Goal: Use online tool/utility: Utilize a website feature to perform a specific function

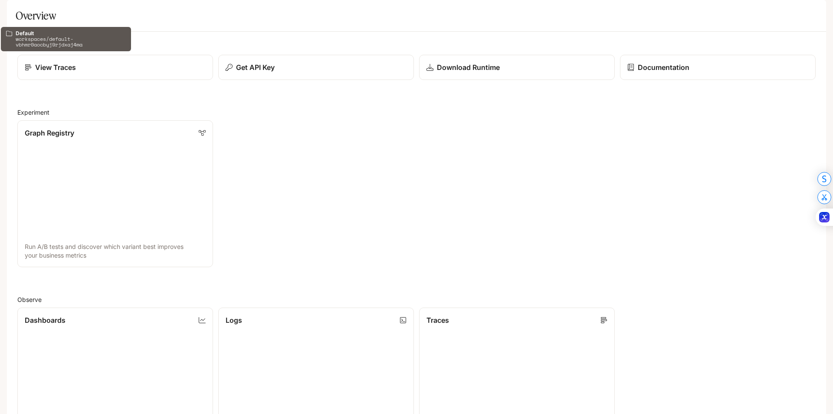
click at [23, 15] on div at bounding box center [14, 12] width 28 height 16
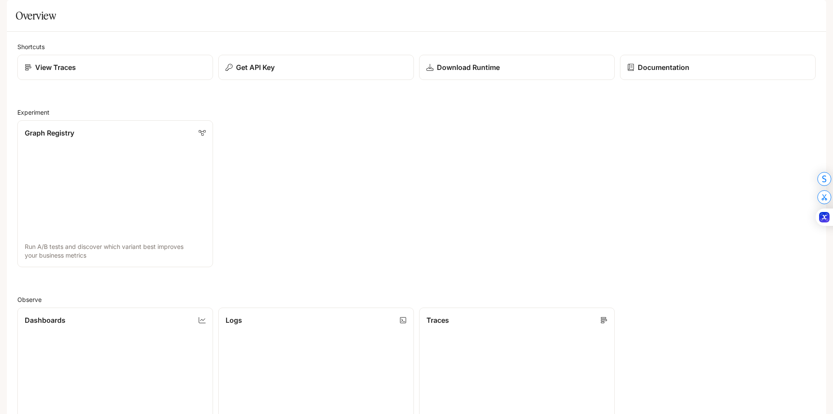
click at [18, 14] on icon "open drawer" at bounding box center [14, 12] width 9 height 9
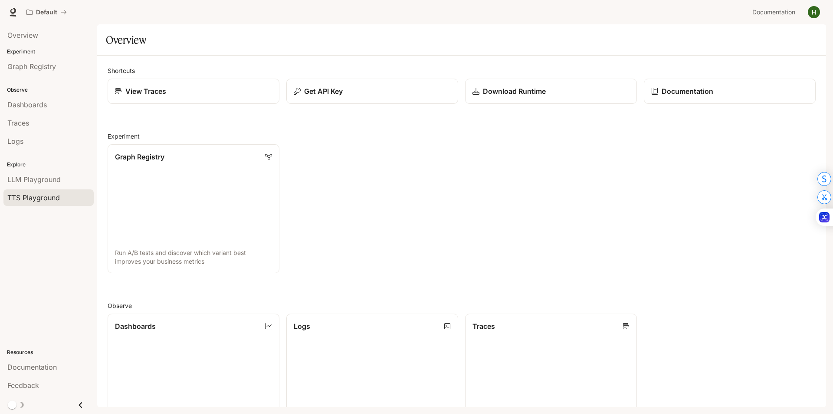
click at [42, 204] on link "TTS Playground" at bounding box center [48, 197] width 90 height 16
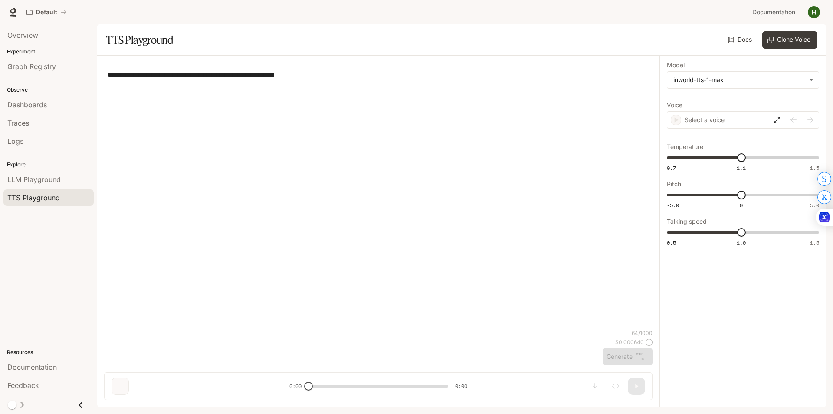
type textarea "**********"
type input "**********"
type input "***"
type input "****"
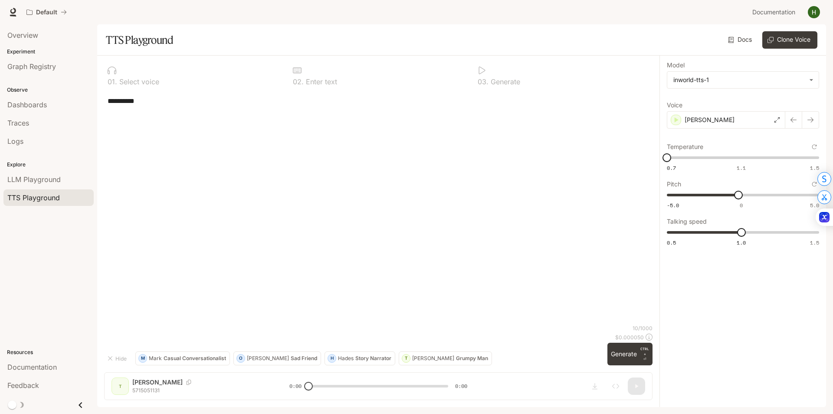
click at [152, 102] on textarea "**********" at bounding box center [379, 101] width 542 height 10
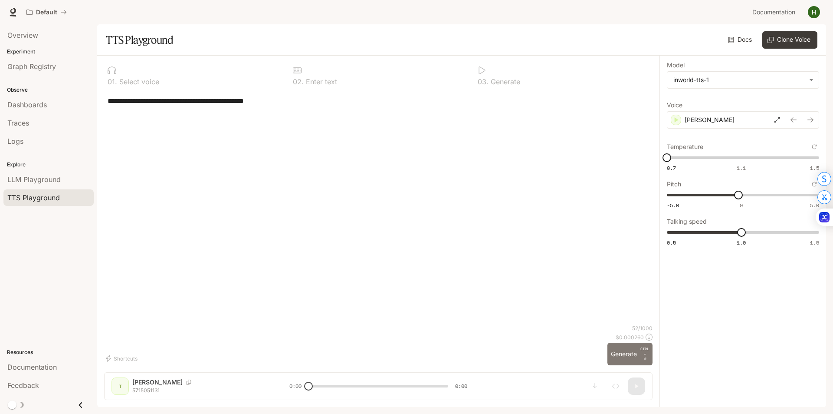
type textarea "**********"
click at [616, 351] on button "Generate CTRL + ⏎" at bounding box center [630, 353] width 45 height 23
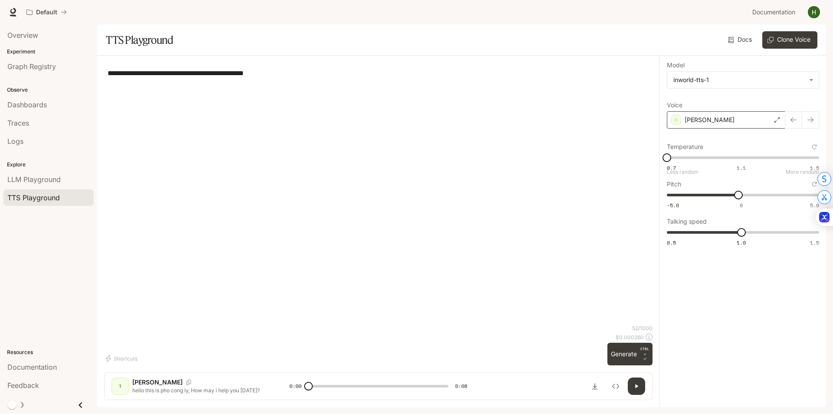
click at [721, 125] on div "[PERSON_NAME]" at bounding box center [726, 119] width 118 height 17
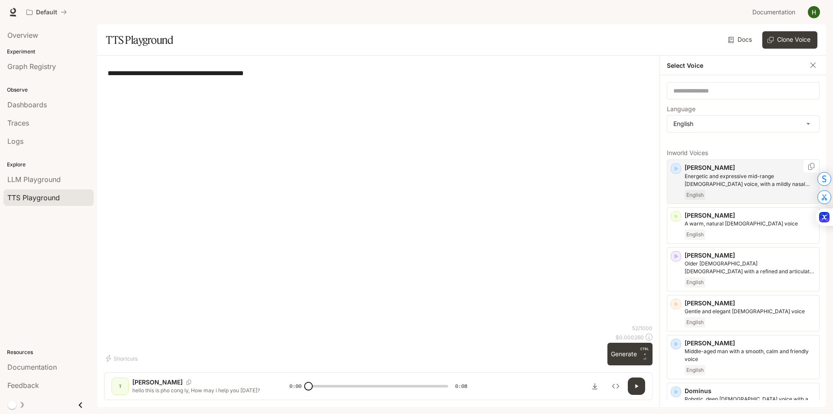
click at [689, 171] on p "[PERSON_NAME]" at bounding box center [750, 167] width 131 height 9
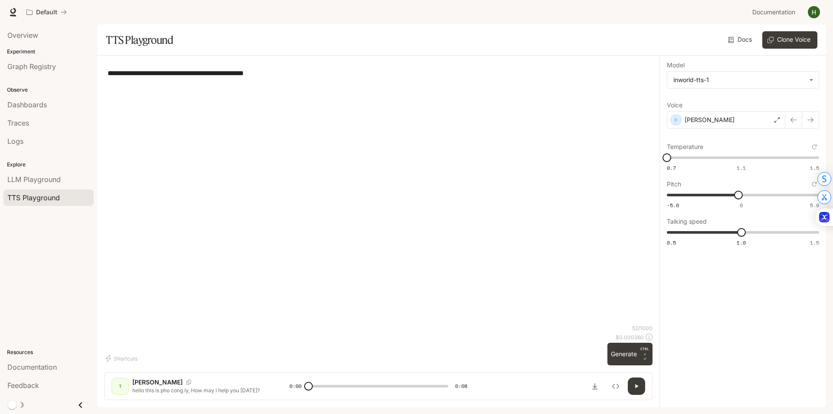
click at [636, 382] on button "button" at bounding box center [636, 385] width 17 height 17
click at [636, 356] on button "Generate CTRL + ⏎" at bounding box center [630, 353] width 45 height 23
type input "*"
type input "***"
drag, startPoint x: 668, startPoint y: 160, endPoint x: 741, endPoint y: 174, distance: 75.2
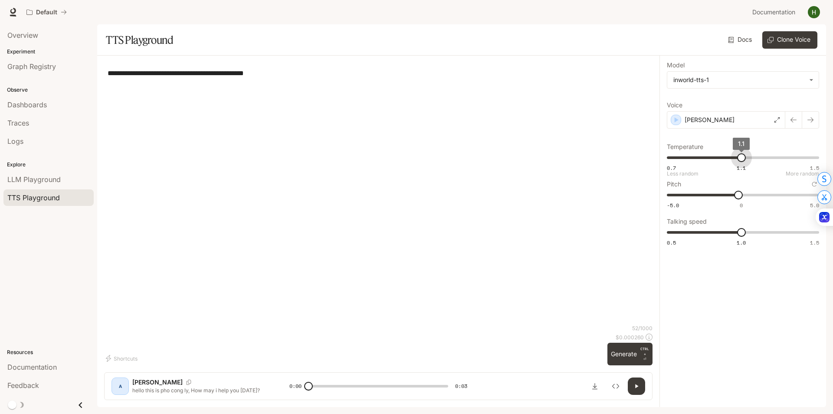
click at [741, 173] on div "0.7 1.1 1.5 1.1 Less random More random" at bounding box center [743, 162] width 152 height 22
click at [625, 358] on button "Generate CTRL + ⏎" at bounding box center [630, 353] width 45 height 23
click at [640, 386] on button "button" at bounding box center [636, 385] width 17 height 17
click at [180, 74] on textarea "**********" at bounding box center [379, 73] width 542 height 10
click at [183, 74] on textarea "**********" at bounding box center [379, 73] width 542 height 10
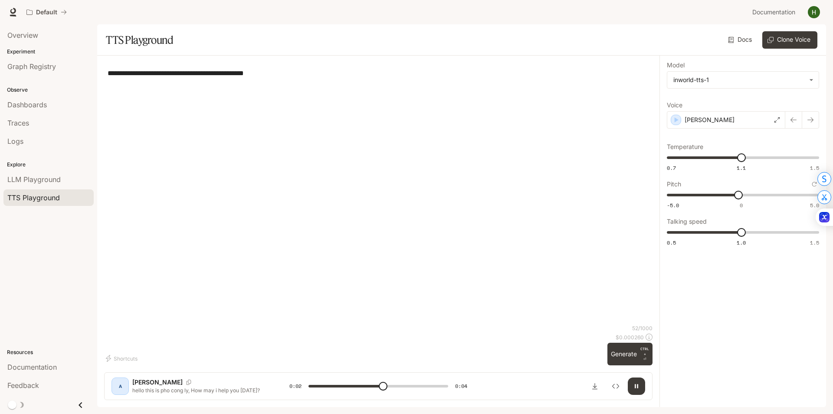
drag, startPoint x: 183, startPoint y: 74, endPoint x: 155, endPoint y: 76, distance: 28.3
click at [155, 76] on textarea "**********" at bounding box center [379, 73] width 542 height 10
click at [158, 76] on textarea "**********" at bounding box center [379, 73] width 542 height 10
type input "*"
drag, startPoint x: 161, startPoint y: 72, endPoint x: 184, endPoint y: 71, distance: 23.9
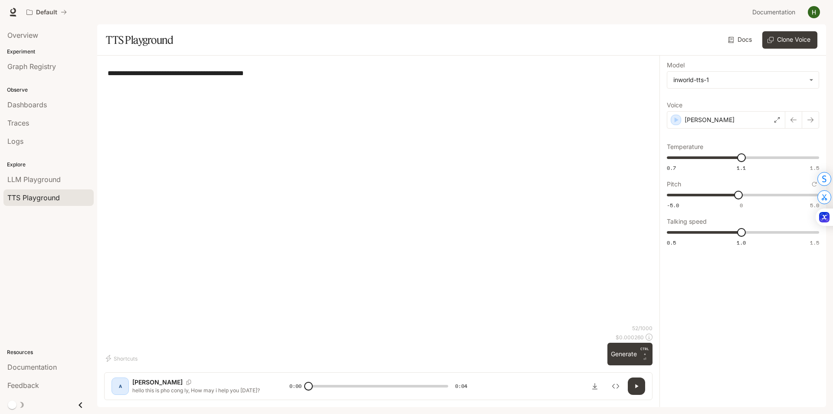
click at [184, 71] on textarea "**********" at bounding box center [379, 73] width 542 height 10
type textarea "**********"
click at [646, 358] on p "CTRL + ⏎" at bounding box center [645, 354] width 9 height 16
click at [639, 384] on icon "button" at bounding box center [636, 385] width 7 height 7
click at [635, 384] on icon "button" at bounding box center [636, 385] width 7 height 7
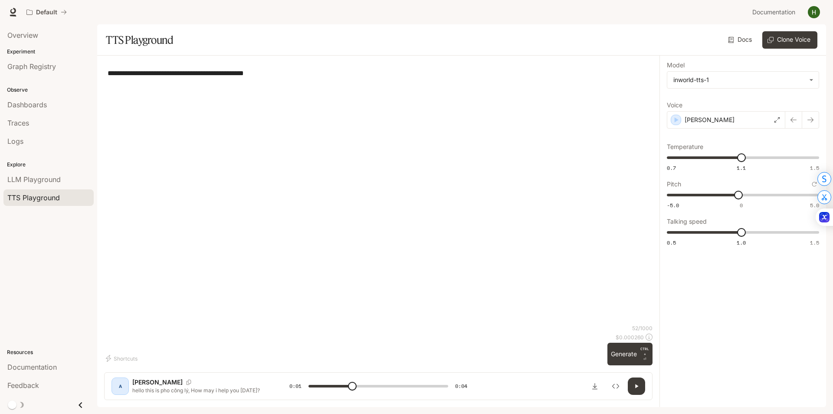
click at [635, 384] on icon "button" at bounding box center [636, 385] width 7 height 7
click at [742, 120] on div "[PERSON_NAME]" at bounding box center [726, 119] width 118 height 17
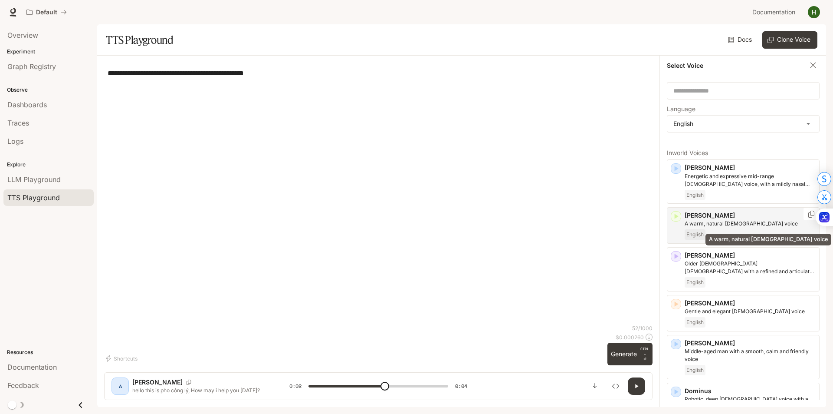
click at [720, 221] on p "A warm, natural [DEMOGRAPHIC_DATA] voice" at bounding box center [750, 224] width 131 height 8
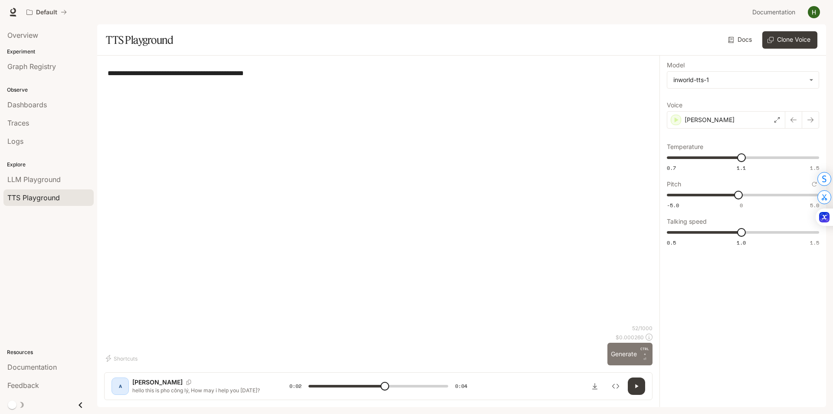
click at [631, 355] on button "Generate CTRL + ⏎" at bounding box center [630, 353] width 45 height 23
click at [636, 388] on icon "button" at bounding box center [636, 385] width 7 height 7
click at [740, 117] on div "[PERSON_NAME]" at bounding box center [726, 119] width 118 height 17
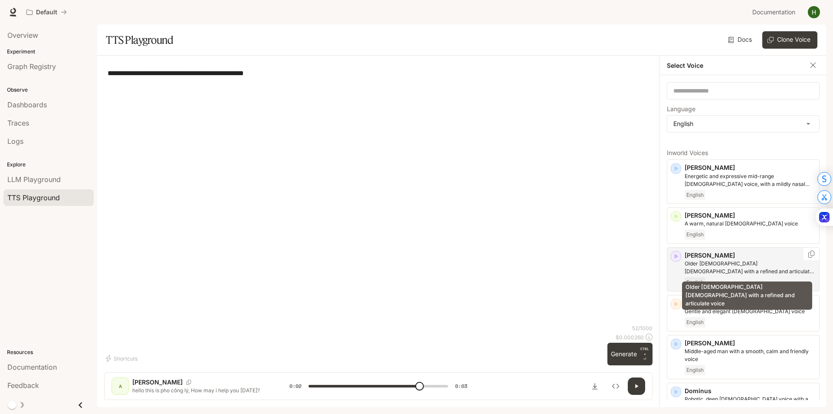
click at [727, 272] on p "Older [DEMOGRAPHIC_DATA] [DEMOGRAPHIC_DATA] with a refined and articulate voice" at bounding box center [750, 268] width 131 height 16
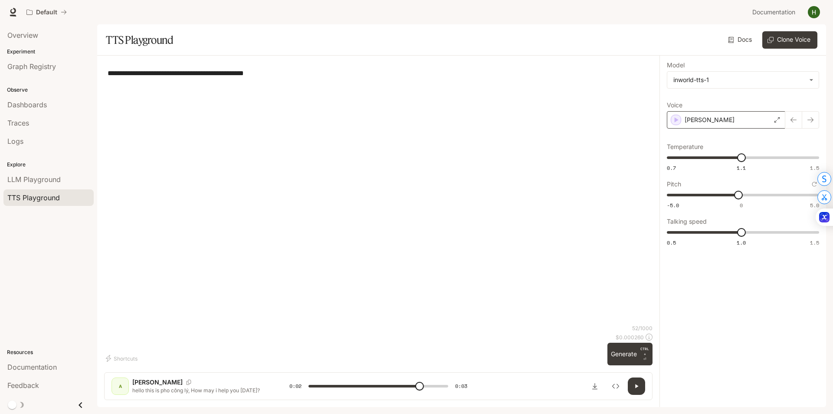
click at [750, 113] on div "[PERSON_NAME]" at bounding box center [726, 119] width 118 height 17
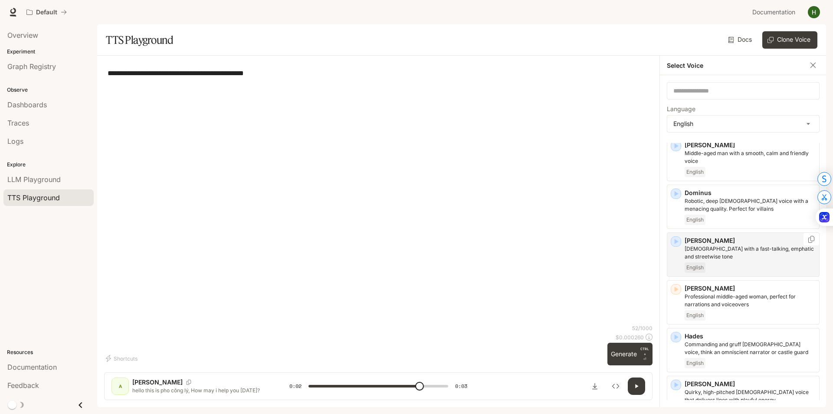
scroll to position [217, 0]
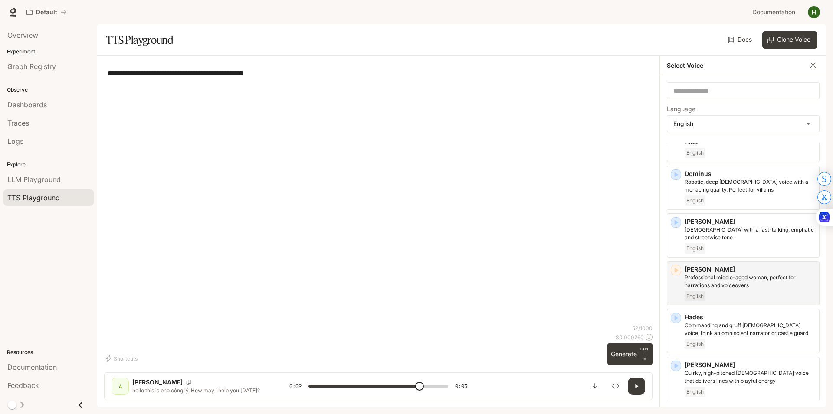
click at [734, 285] on p "Professional middle-aged woman, perfect for narrations and voiceovers" at bounding box center [750, 281] width 131 height 16
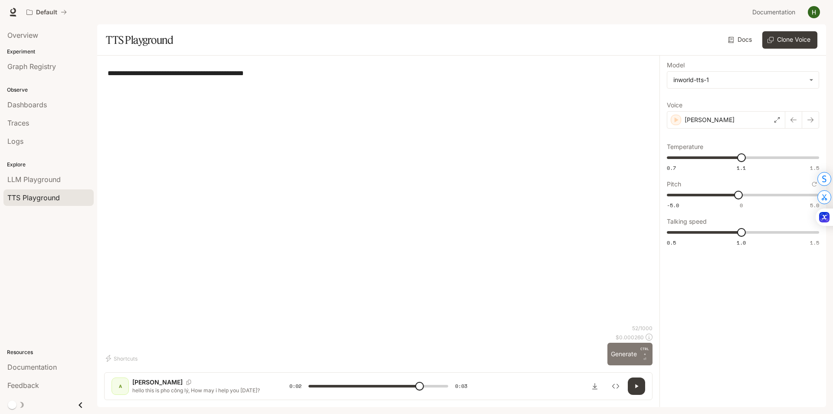
click at [632, 354] on button "Generate CTRL + ⏎" at bounding box center [630, 353] width 45 height 23
click at [635, 388] on icon "button" at bounding box center [636, 386] width 3 height 4
click at [746, 125] on div "[PERSON_NAME]" at bounding box center [726, 119] width 118 height 17
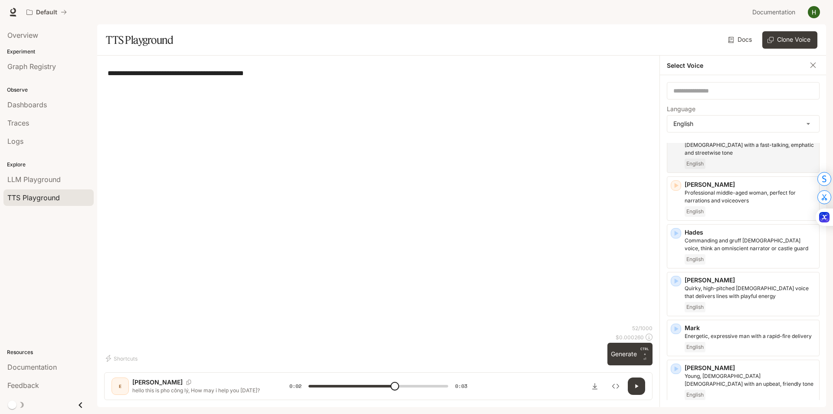
scroll to position [304, 0]
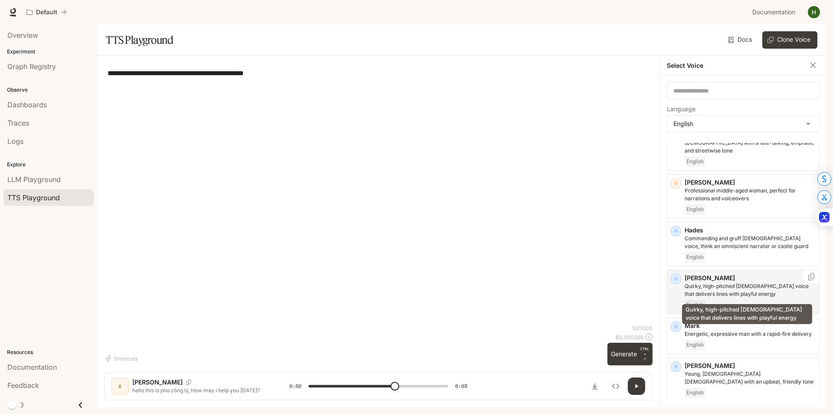
click at [742, 290] on p "Quirky, high-pitched [DEMOGRAPHIC_DATA] voice that delivers lines with playful …" at bounding box center [750, 290] width 131 height 16
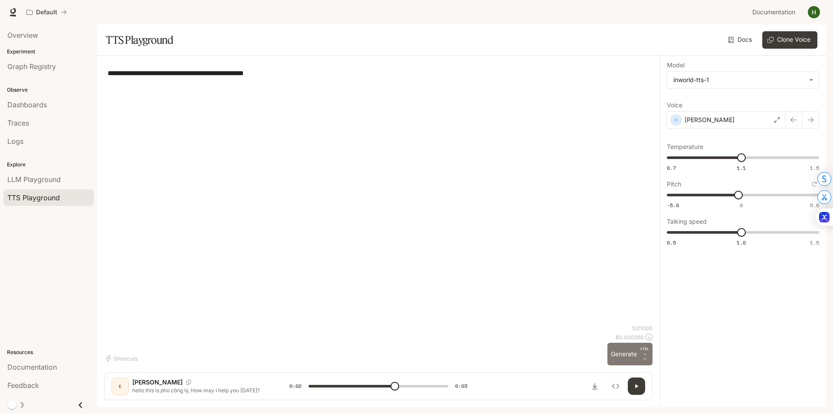
click at [629, 356] on button "Generate CTRL + ⏎" at bounding box center [630, 353] width 45 height 23
click at [635, 390] on button "button" at bounding box center [636, 385] width 17 height 17
type input "*"
click at [741, 195] on span "0" at bounding box center [741, 195] width 9 height 9
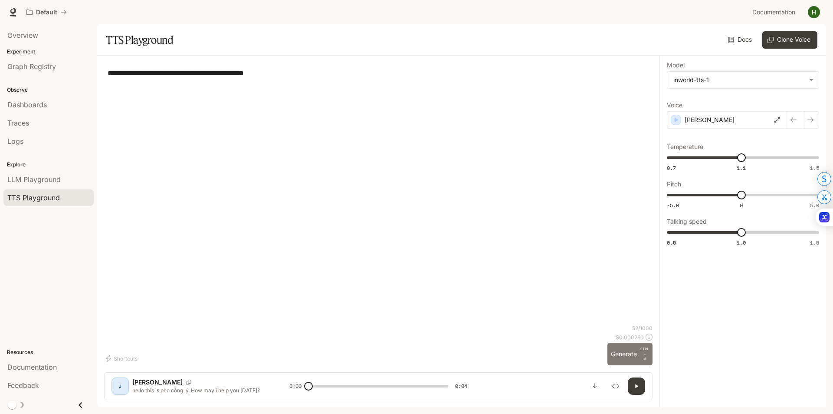
click at [631, 348] on button "Generate CTRL + ⏎" at bounding box center [630, 353] width 45 height 23
type input "*"
drag, startPoint x: 742, startPoint y: 162, endPoint x: 723, endPoint y: 161, distance: 19.5
click at [723, 161] on span "1" at bounding box center [723, 157] width 9 height 9
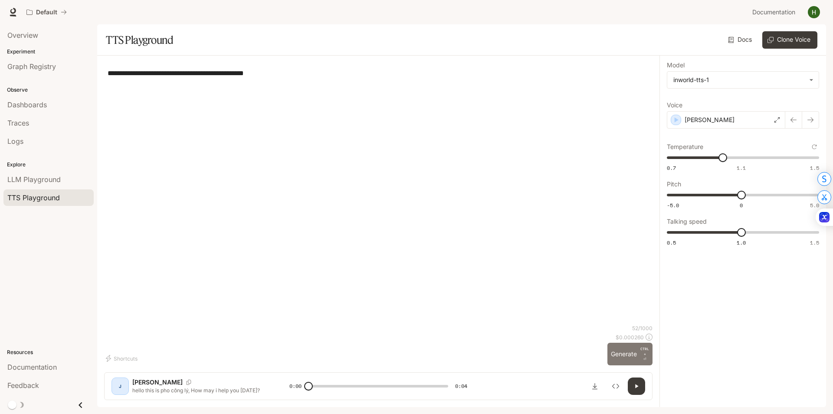
click at [638, 356] on button "Generate CTRL + ⏎" at bounding box center [630, 353] width 45 height 23
type input "*"
click at [735, 86] on body "**********" at bounding box center [416, 207] width 833 height 414
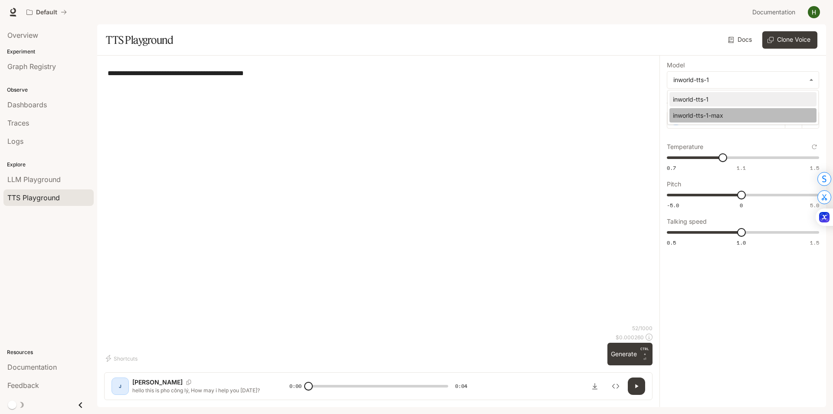
click at [721, 111] on div "inworld-tts-1-max" at bounding box center [741, 115] width 137 height 9
type input "**********"
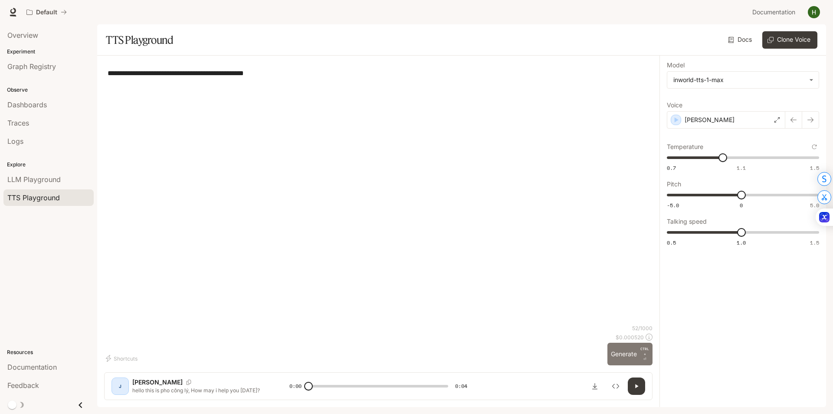
click at [638, 360] on button "Generate CTRL + ⏎" at bounding box center [630, 353] width 45 height 23
click at [695, 115] on p "[PERSON_NAME]" at bounding box center [710, 119] width 50 height 9
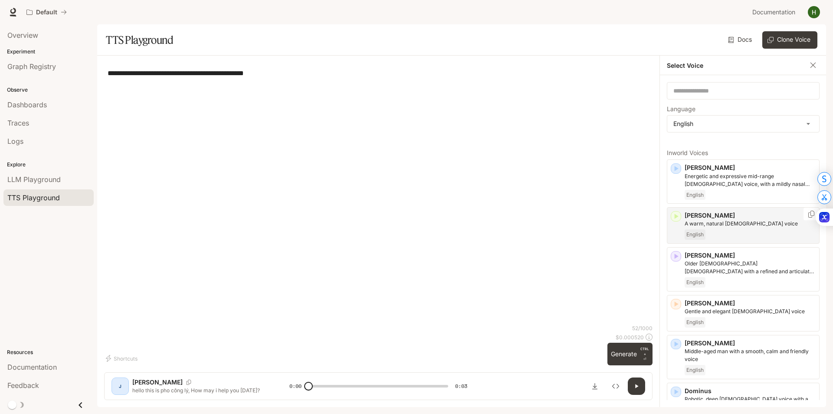
click at [728, 230] on div "English" at bounding box center [750, 234] width 131 height 10
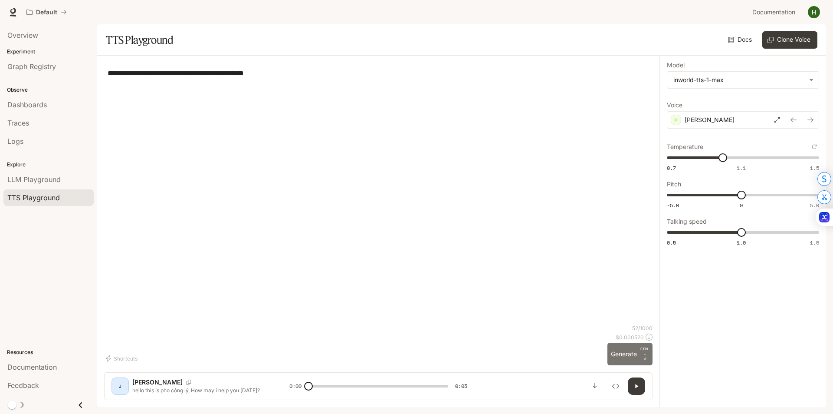
drag, startPoint x: 632, startPoint y: 355, endPoint x: 634, endPoint y: 363, distance: 8.5
click at [632, 355] on button "Generate CTRL + ⏎" at bounding box center [630, 353] width 45 height 23
type input "*"
click at [724, 160] on span "1" at bounding box center [723, 157] width 9 height 9
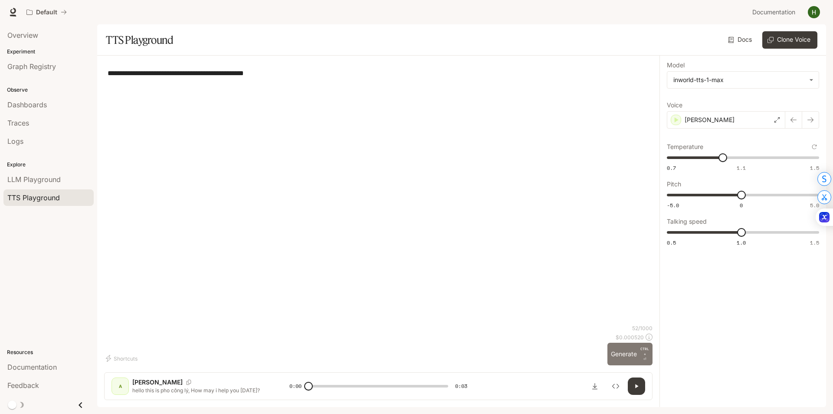
click at [645, 355] on p "CTRL +" at bounding box center [645, 351] width 9 height 10
click at [2, 289] on div "Overview Experiment Graph Registry Observe Dashboards Traces Logs Explore LLM P…" at bounding box center [48, 218] width 97 height 389
click at [23, 317] on div "Overview Experiment Graph Registry Observe Dashboards Traces Logs Explore LLM P…" at bounding box center [48, 218] width 97 height 389
click at [37, 289] on div "Overview Experiment Graph Registry Observe Dashboards Traces Logs Explore LLM P…" at bounding box center [48, 218] width 97 height 389
click at [751, 119] on div "[PERSON_NAME]" at bounding box center [726, 119] width 118 height 17
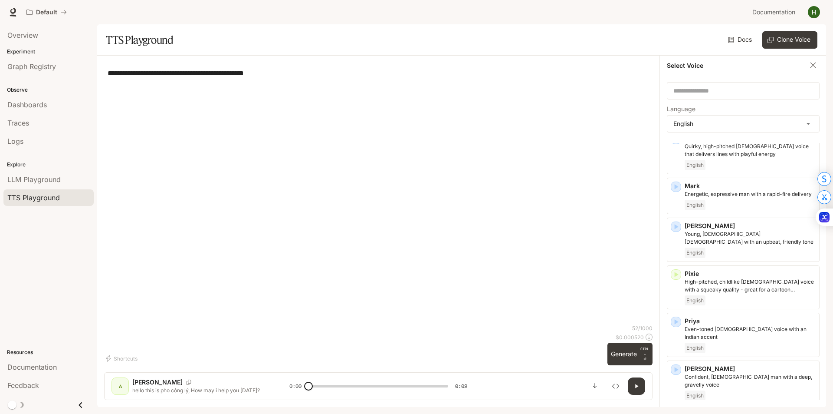
scroll to position [651, 0]
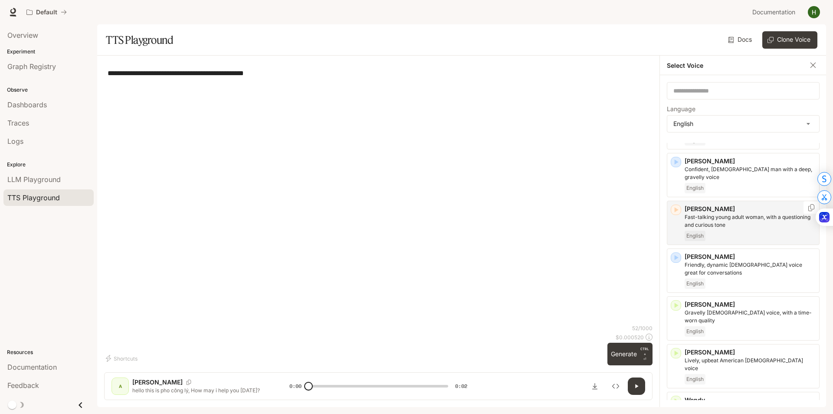
click at [678, 205] on icon "button" at bounding box center [676, 209] width 9 height 9
click at [741, 213] on p "Fast-talking young adult woman, with a questioning and curious tone" at bounding box center [750, 221] width 131 height 16
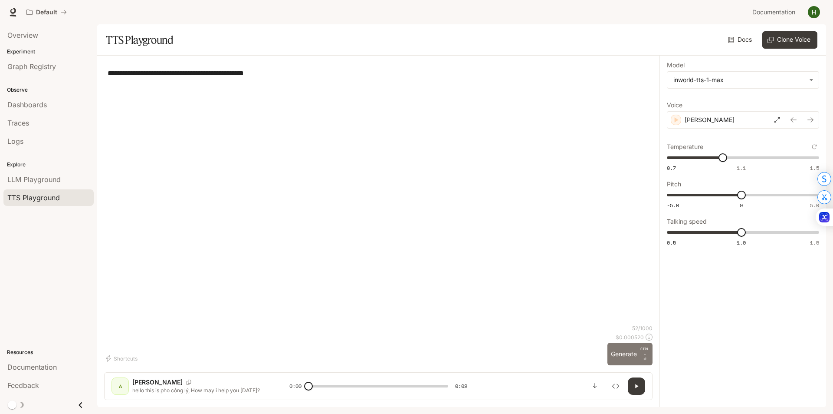
click at [639, 354] on button "Generate CTRL + ⏎" at bounding box center [630, 353] width 45 height 23
click at [764, 119] on div "[PERSON_NAME]" at bounding box center [726, 119] width 118 height 17
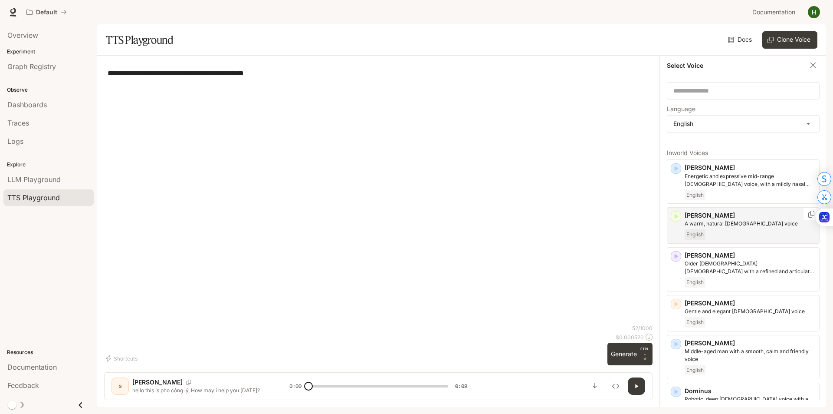
click at [729, 214] on p "[PERSON_NAME]" at bounding box center [750, 215] width 131 height 9
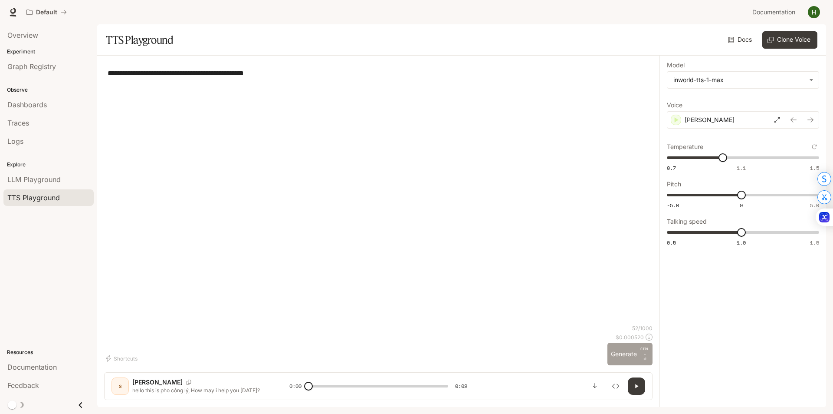
click at [612, 352] on button "Generate CTRL + ⏎" at bounding box center [630, 353] width 45 height 23
type input "*"
click at [756, 121] on div "[PERSON_NAME]" at bounding box center [726, 119] width 118 height 17
